Goal: Task Accomplishment & Management: Use online tool/utility

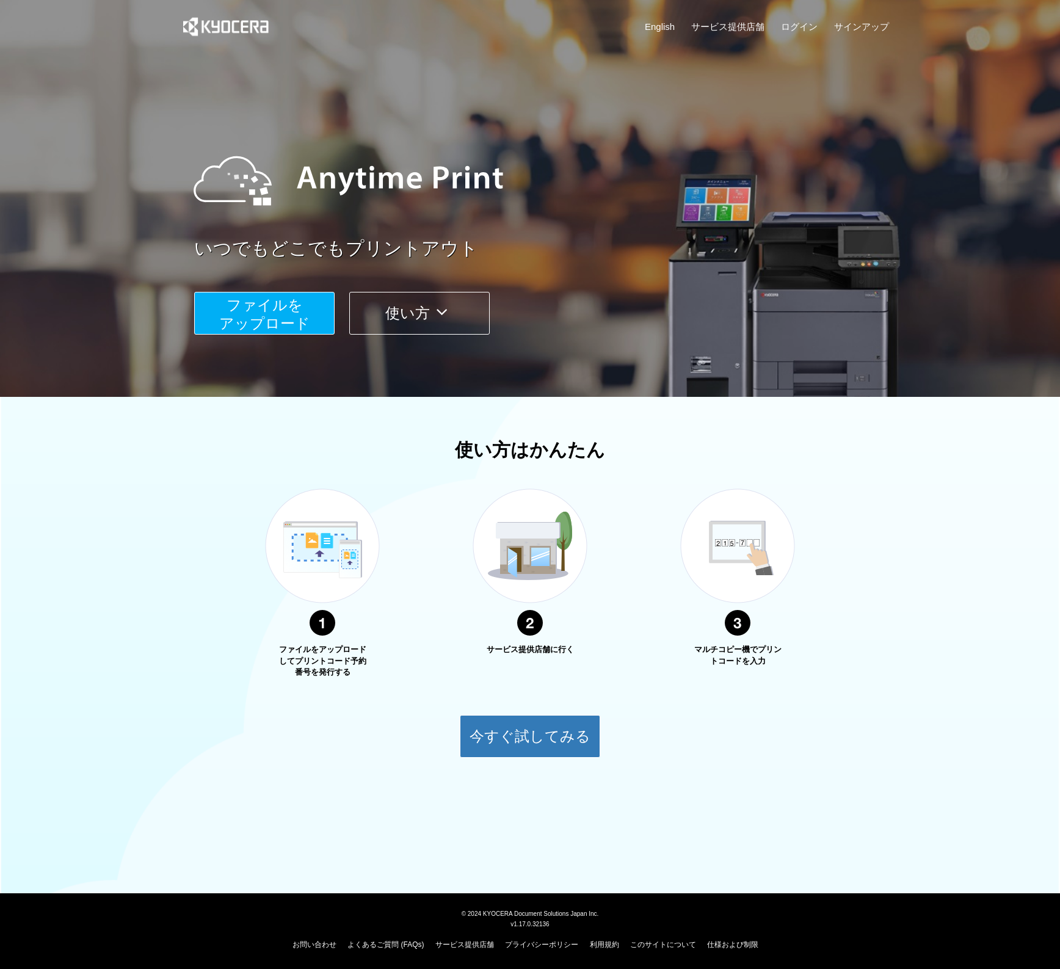
click at [263, 301] on span "ファイルを ​​アップロード" at bounding box center [264, 314] width 91 height 35
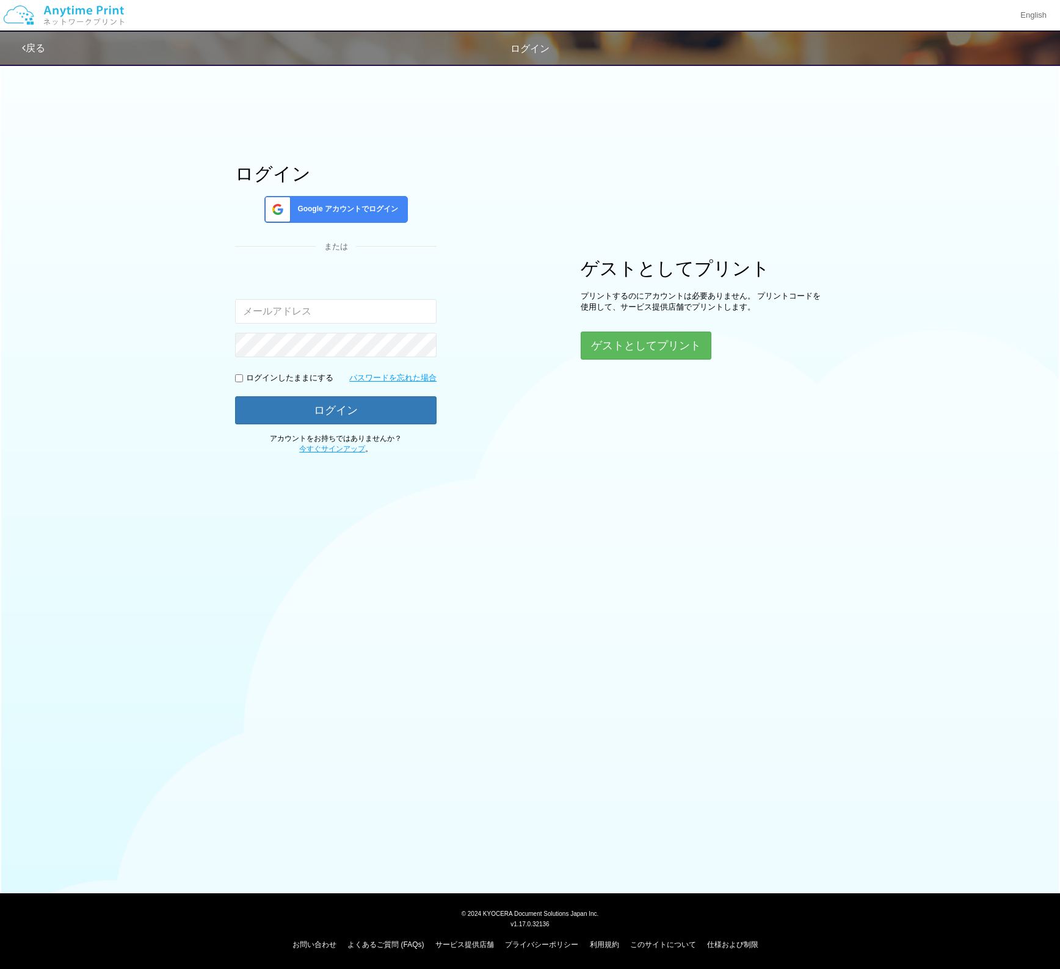
click at [337, 198] on div "Google アカウントでログイン" at bounding box center [336, 209] width 144 height 27
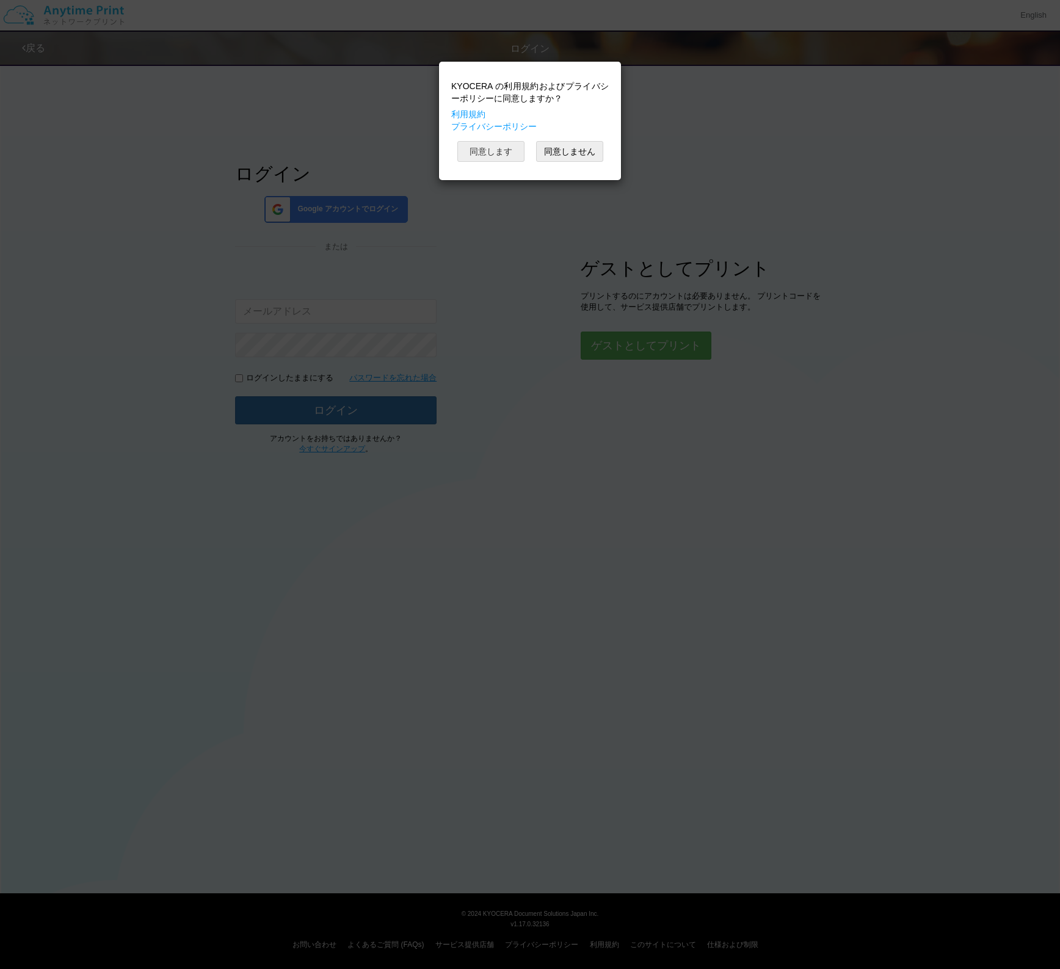
click at [463, 152] on button "同意します" at bounding box center [490, 151] width 67 height 21
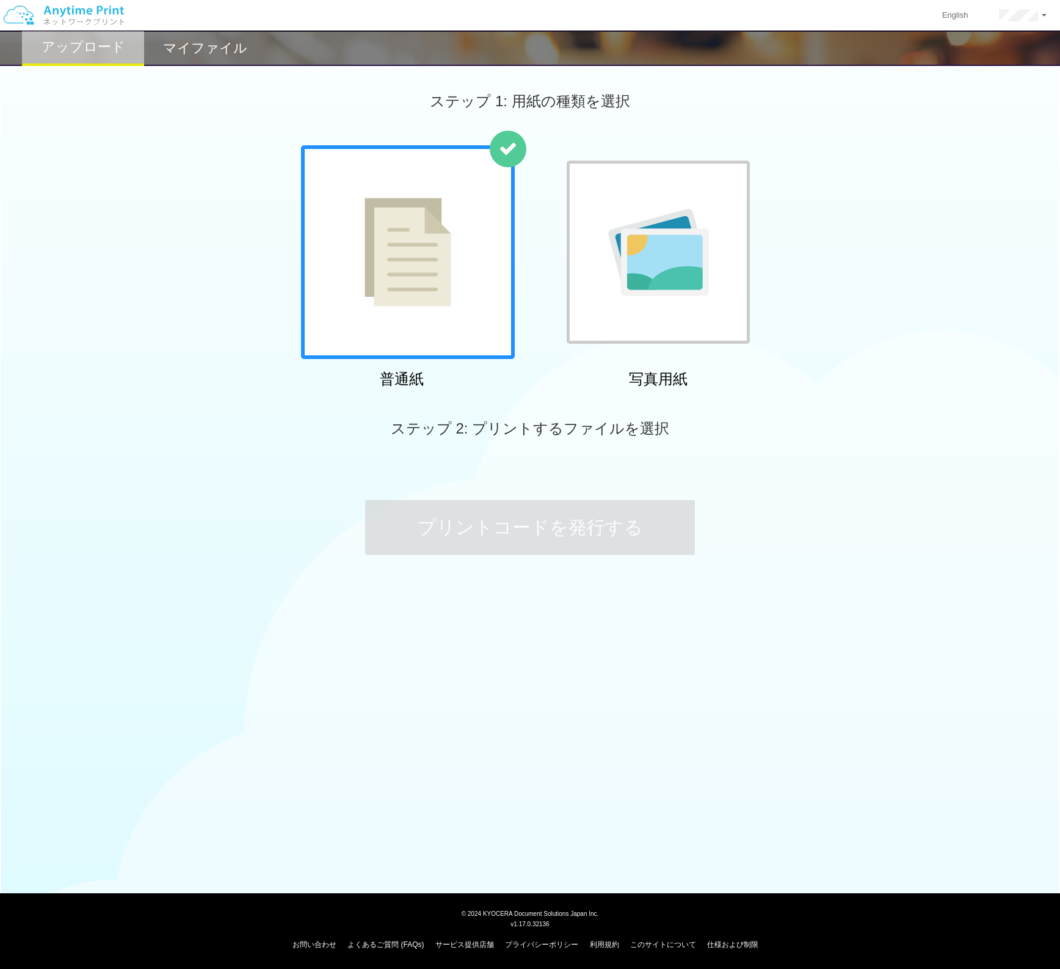
click at [427, 312] on div at bounding box center [408, 252] width 214 height 214
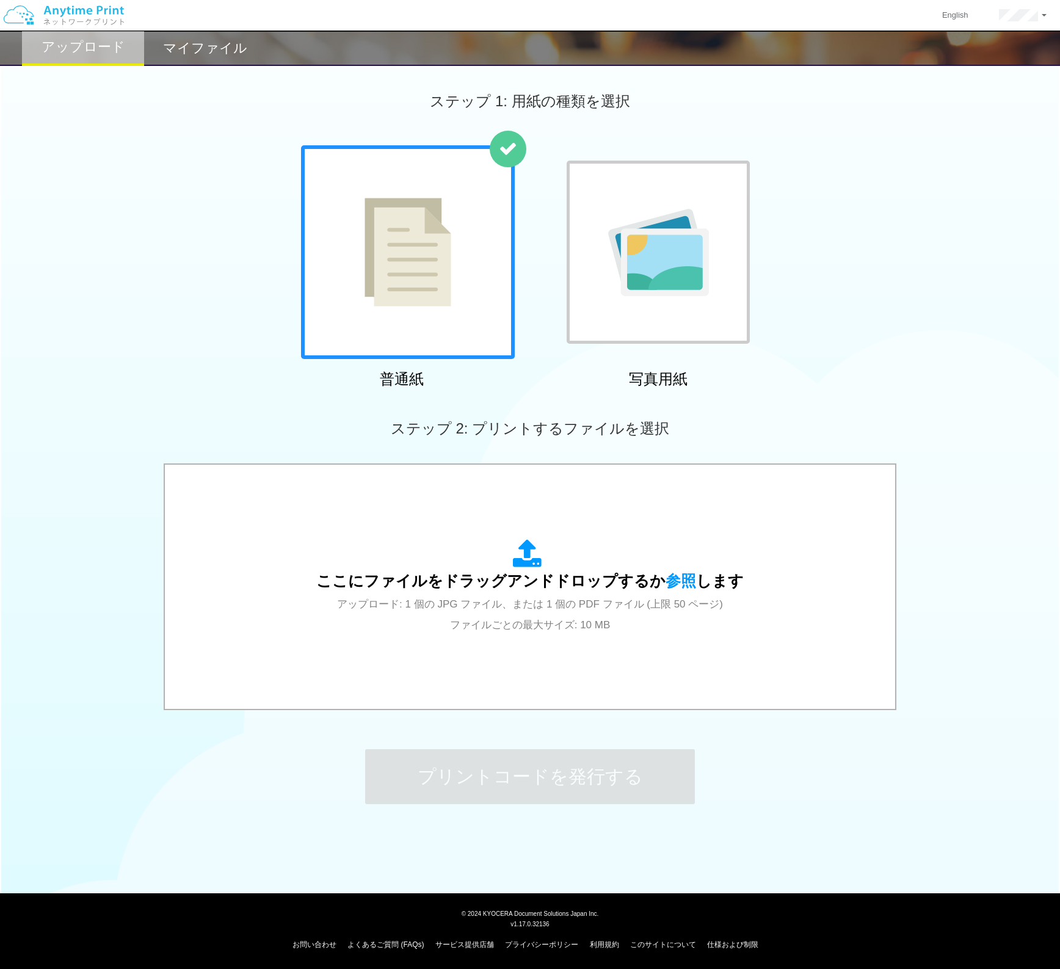
click at [438, 281] on img at bounding box center [408, 252] width 87 height 109
drag, startPoint x: 979, startPoint y: 794, endPoint x: 973, endPoint y: 789, distance: 7.8
click at [973, 789] on div "ステップ 1: 用紙の種類を選択 普通紙 写真用紙 普通紙 写真用紙 previous next slide 1 of 2 comma.current.act…" at bounding box center [530, 449] width 1060 height 784
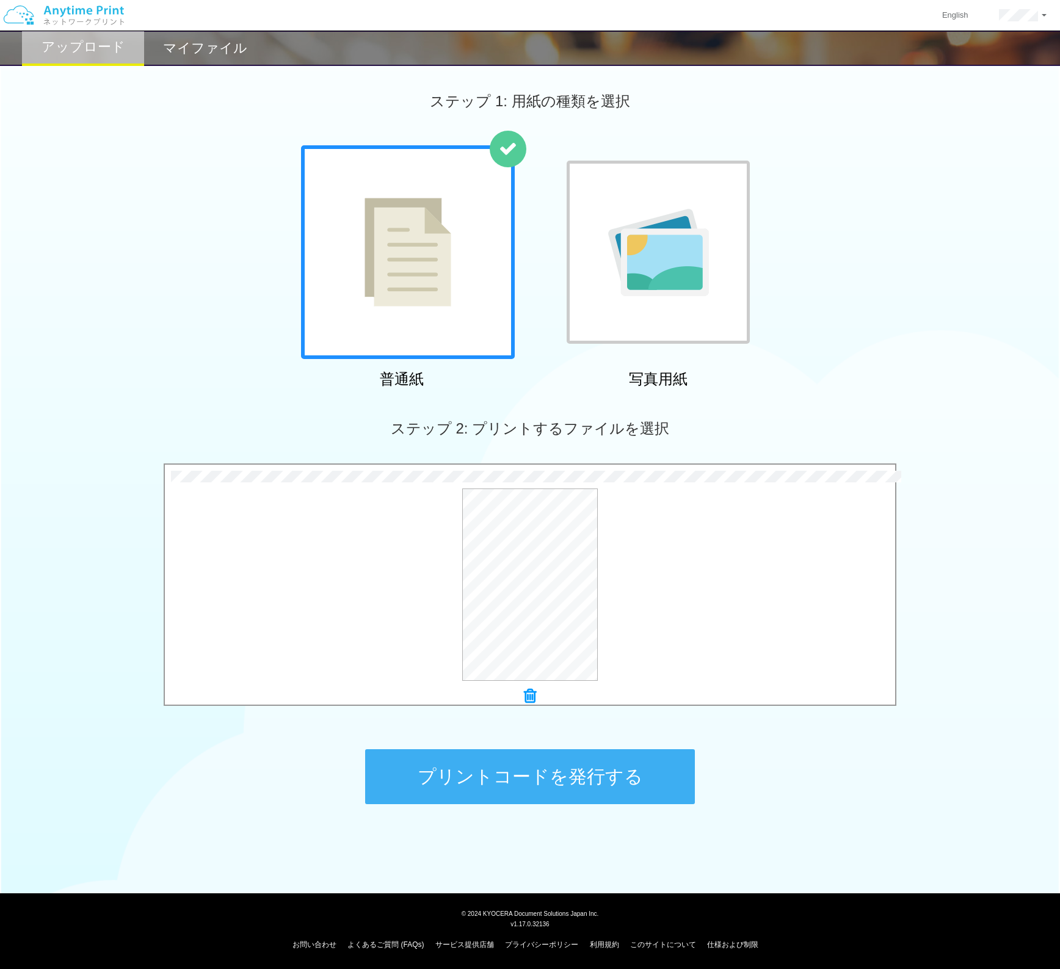
click at [635, 764] on button "プリントコードを発行する" at bounding box center [530, 776] width 330 height 55
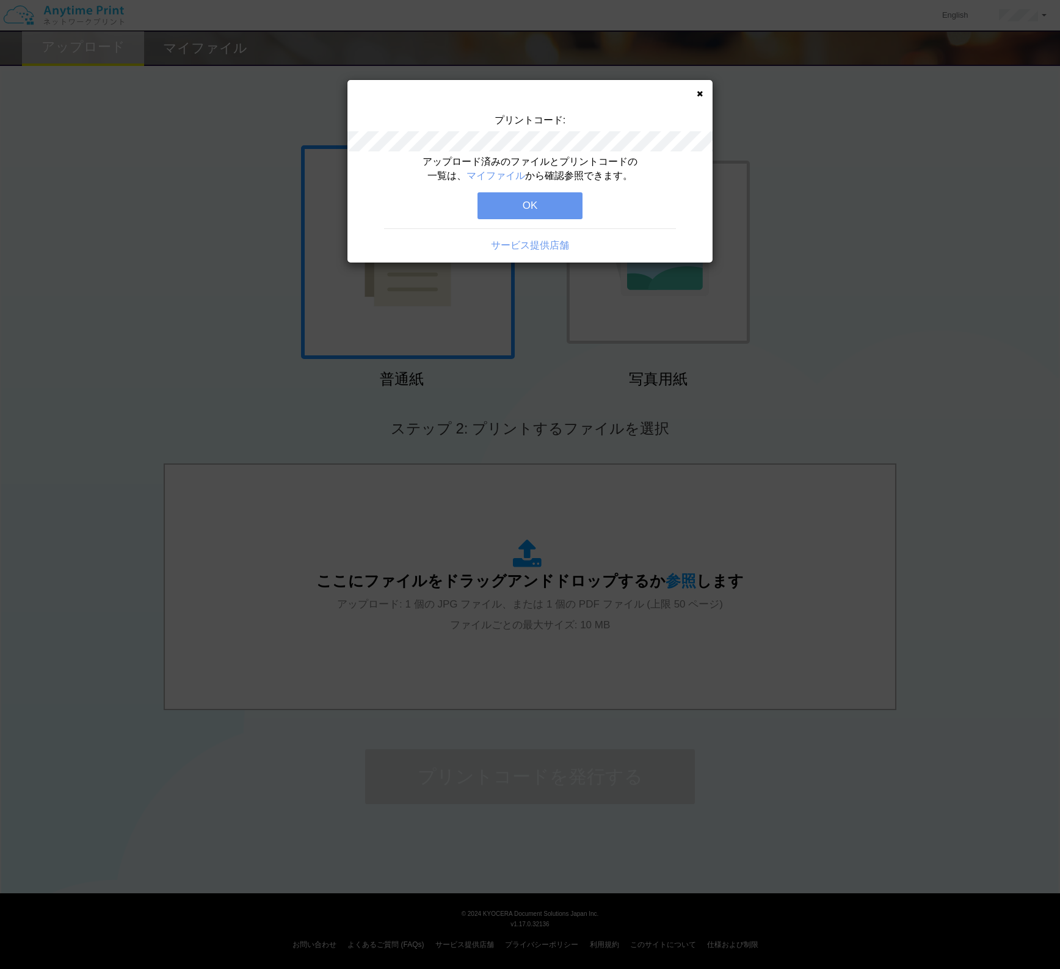
click at [697, 95] on icon at bounding box center [700, 94] width 6 height 8
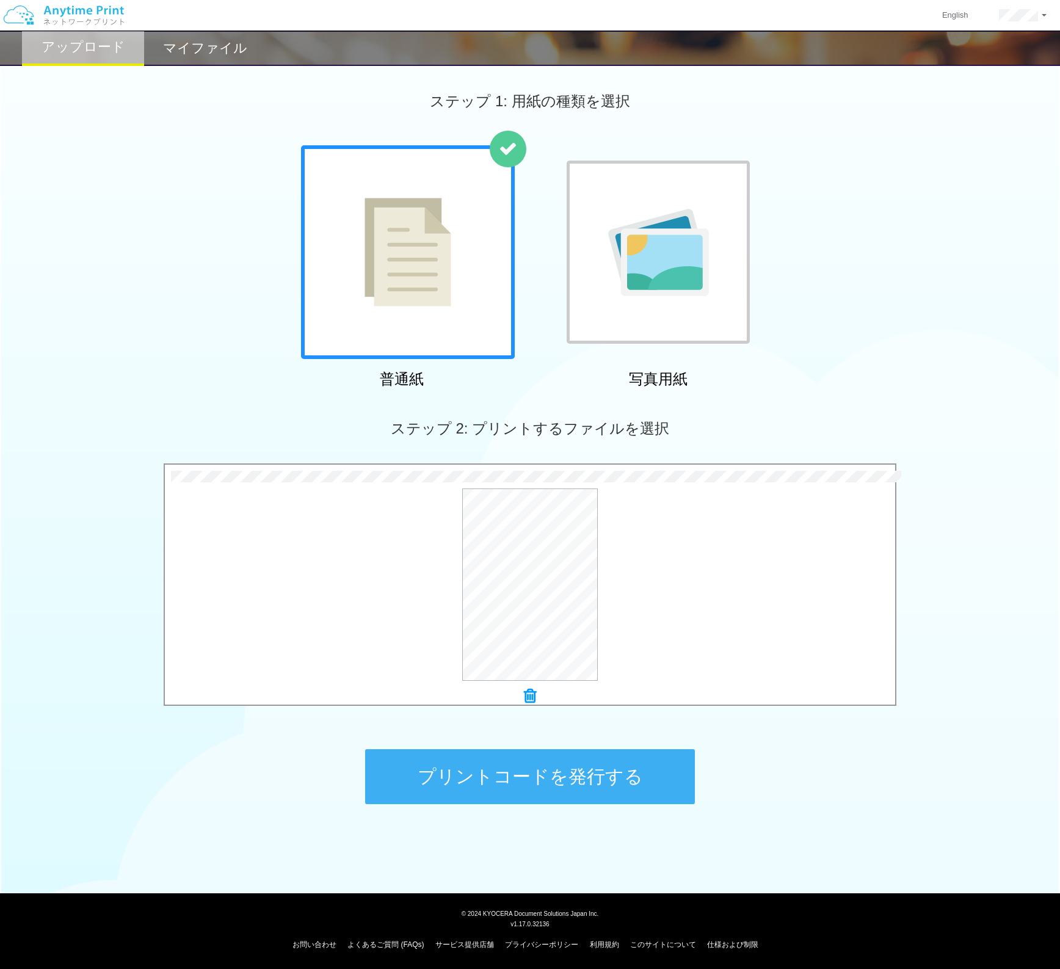
click at [573, 766] on button "プリントコードを発行する" at bounding box center [530, 776] width 330 height 55
